Goal: Task Accomplishment & Management: Use online tool/utility

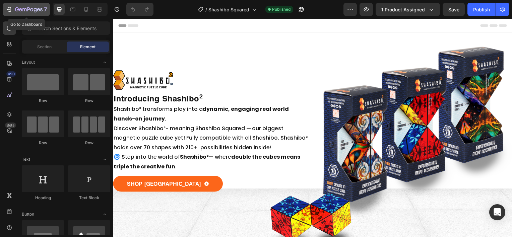
click at [10, 9] on icon "button" at bounding box center [9, 9] width 7 height 7
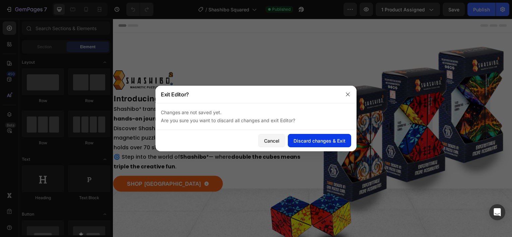
click at [331, 142] on div "Discard changes & Exit" at bounding box center [320, 140] width 52 height 7
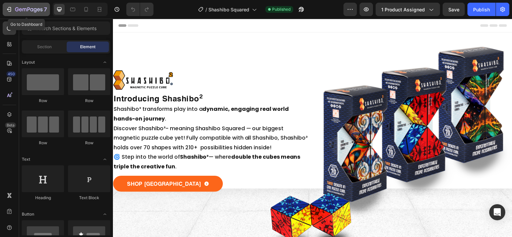
click at [14, 10] on div "7" at bounding box center [26, 9] width 41 height 8
